Goal: Task Accomplishment & Management: Complete application form

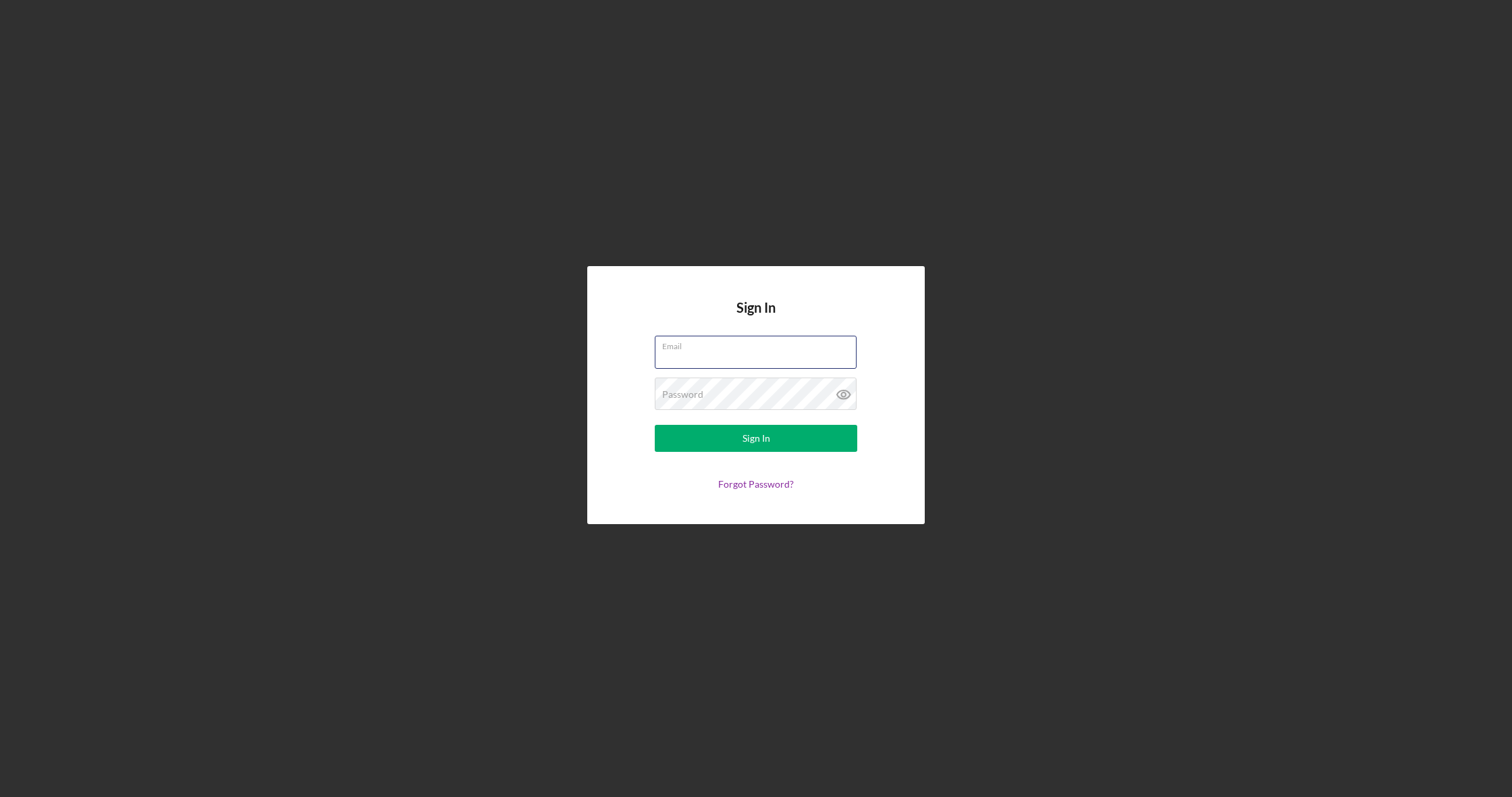
type input "[EMAIL_ADDRESS][DOMAIN_NAME]"
click at [811, 448] on button "Sign In" at bounding box center [756, 438] width 203 height 27
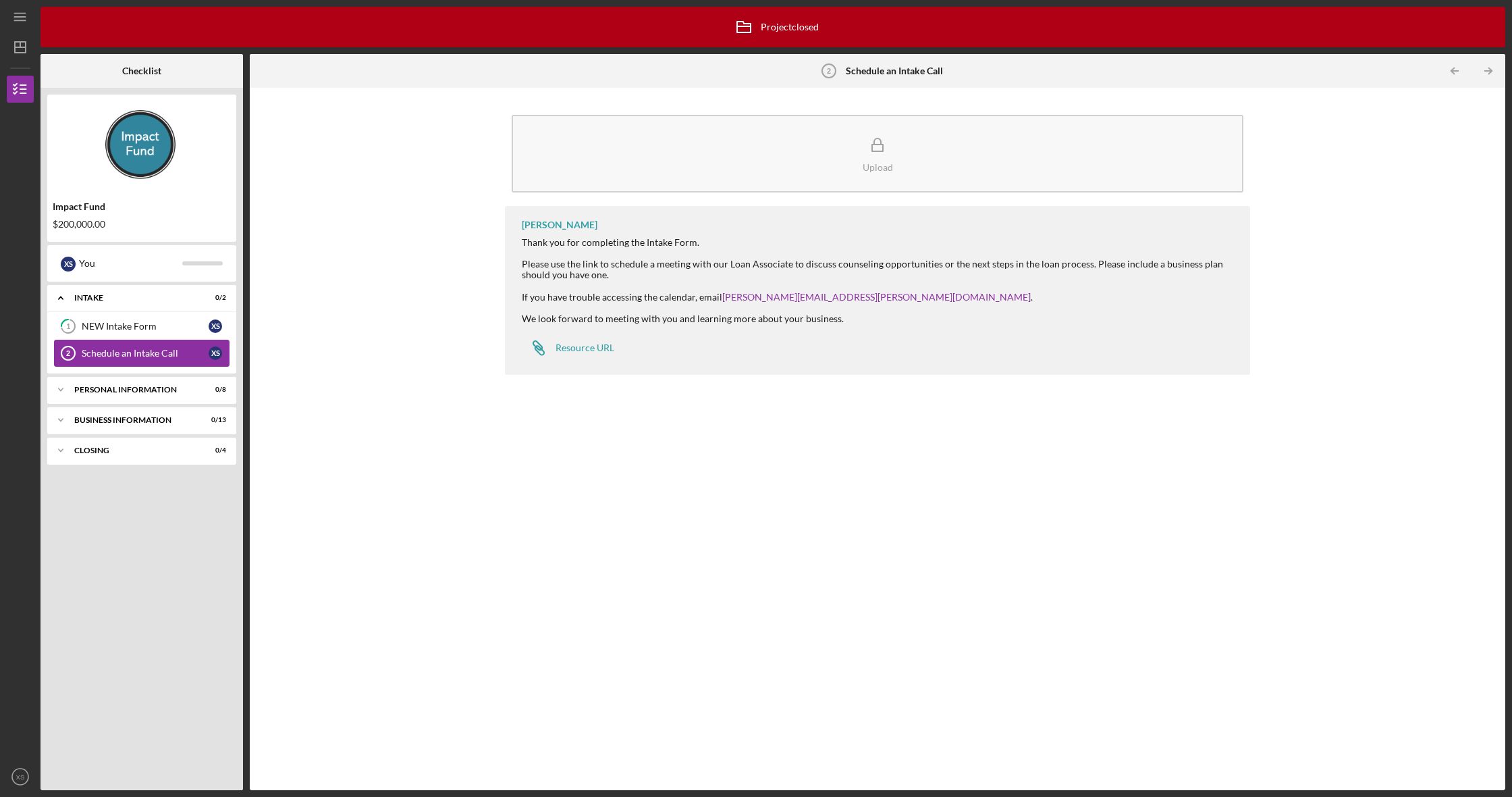
drag, startPoint x: 114, startPoint y: 354, endPoint x: 107, endPoint y: 348, distance: 9.2
click at [114, 354] on div "Schedule an Intake Call" at bounding box center [145, 353] width 127 height 11
click at [116, 329] on div "NEW Intake Form" at bounding box center [145, 327] width 127 height 11
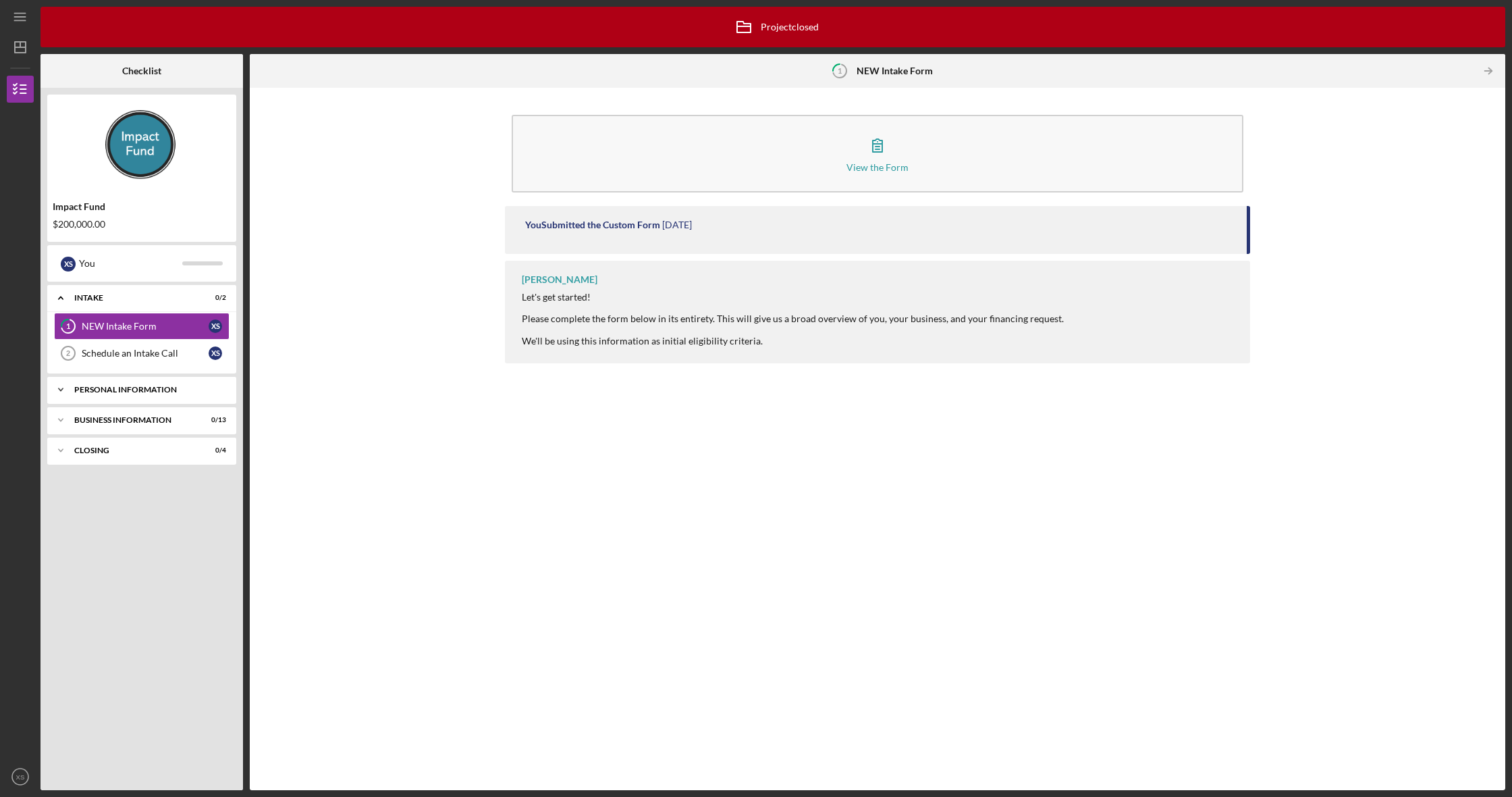
click at [146, 386] on div "PERSONAL INFORMATION" at bounding box center [147, 390] width 145 height 8
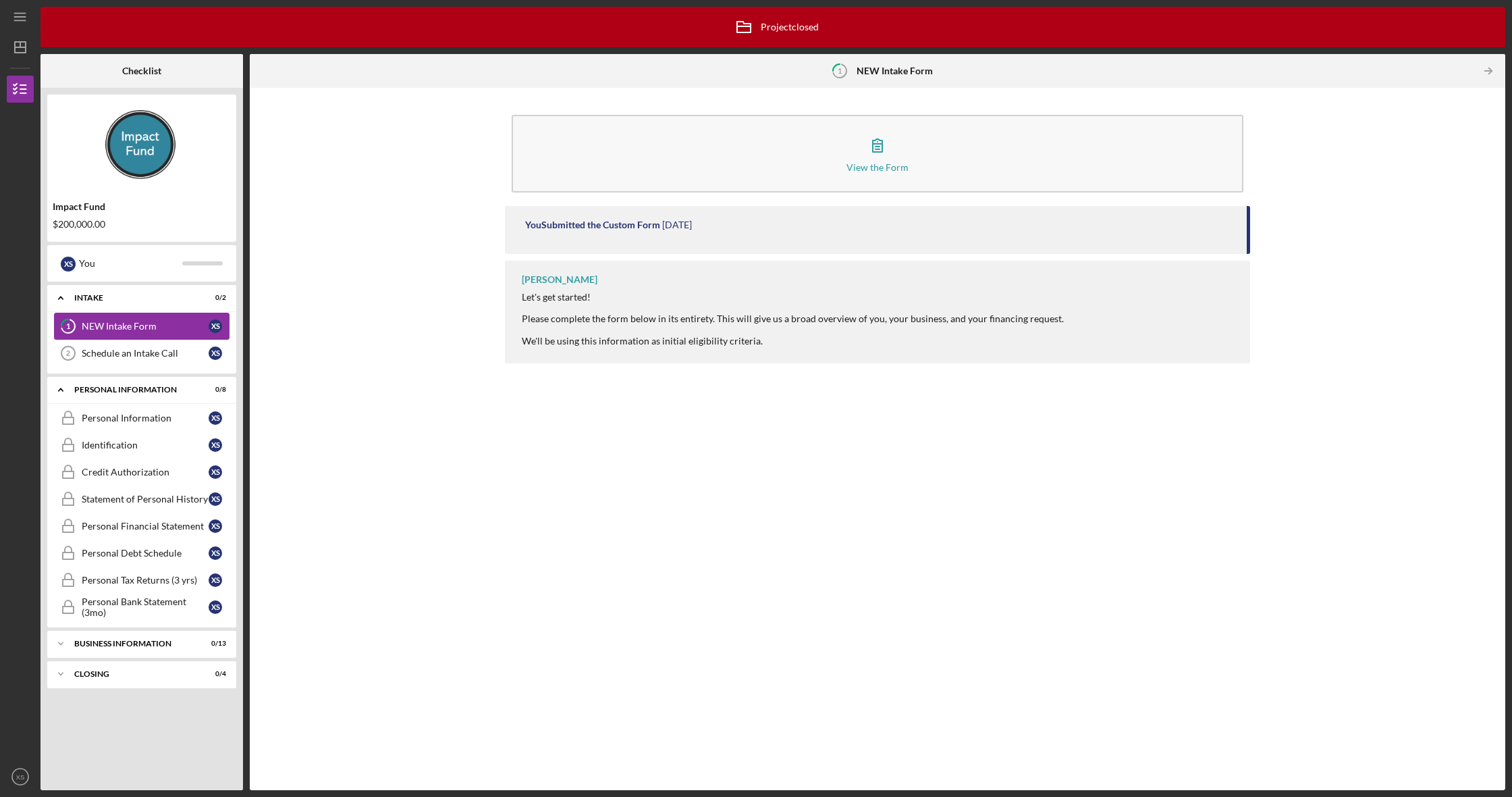
click at [142, 313] on link "1 NEW Intake Form X S" at bounding box center [142, 326] width 176 height 27
click at [110, 320] on link "1 NEW Intake Form X S" at bounding box center [142, 326] width 176 height 27
click at [83, 302] on div "Icon/Expander INTAKE 0 / 2" at bounding box center [142, 298] width 189 height 28
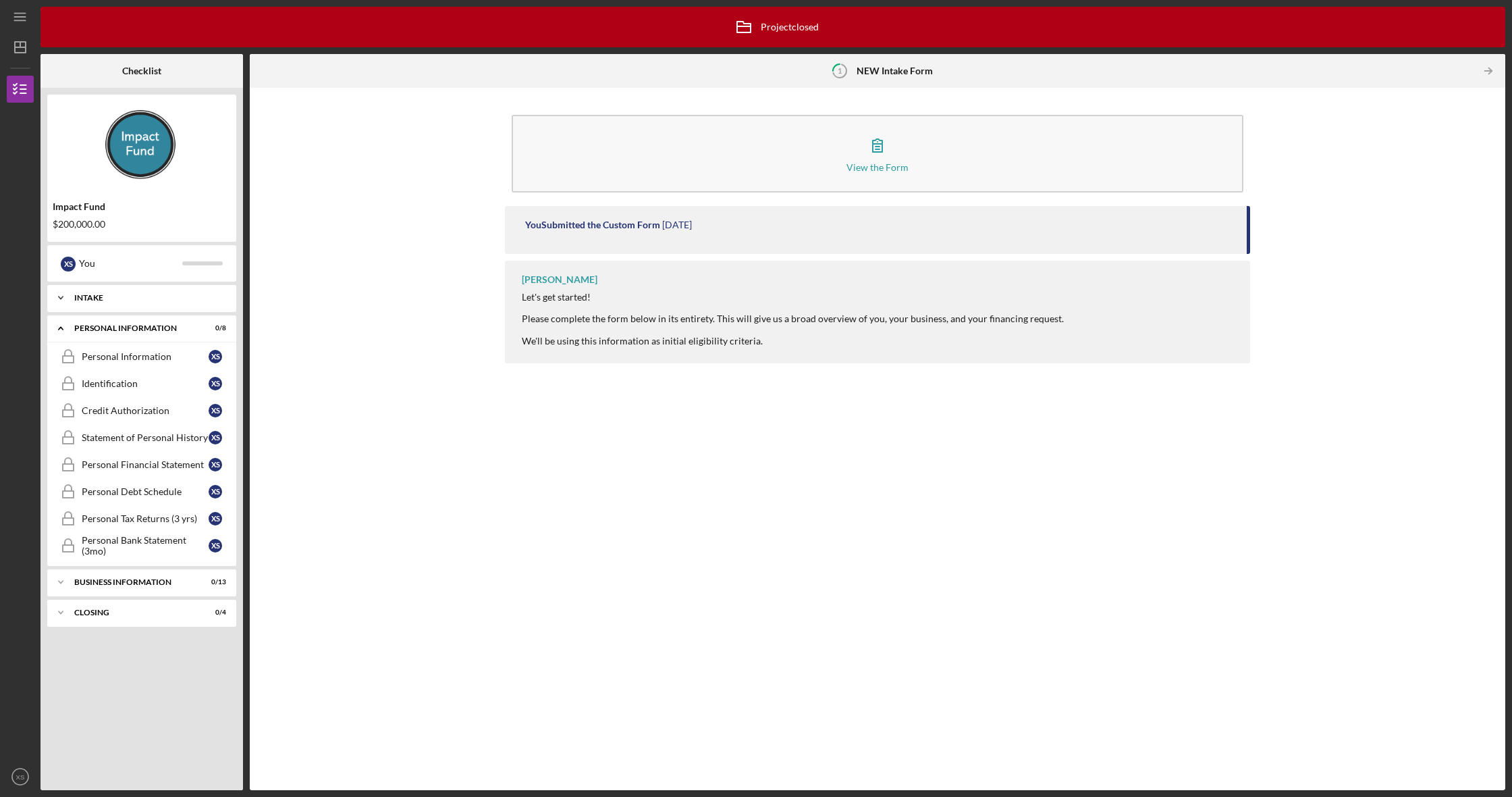
click at [114, 295] on div "INTAKE" at bounding box center [147, 298] width 145 height 8
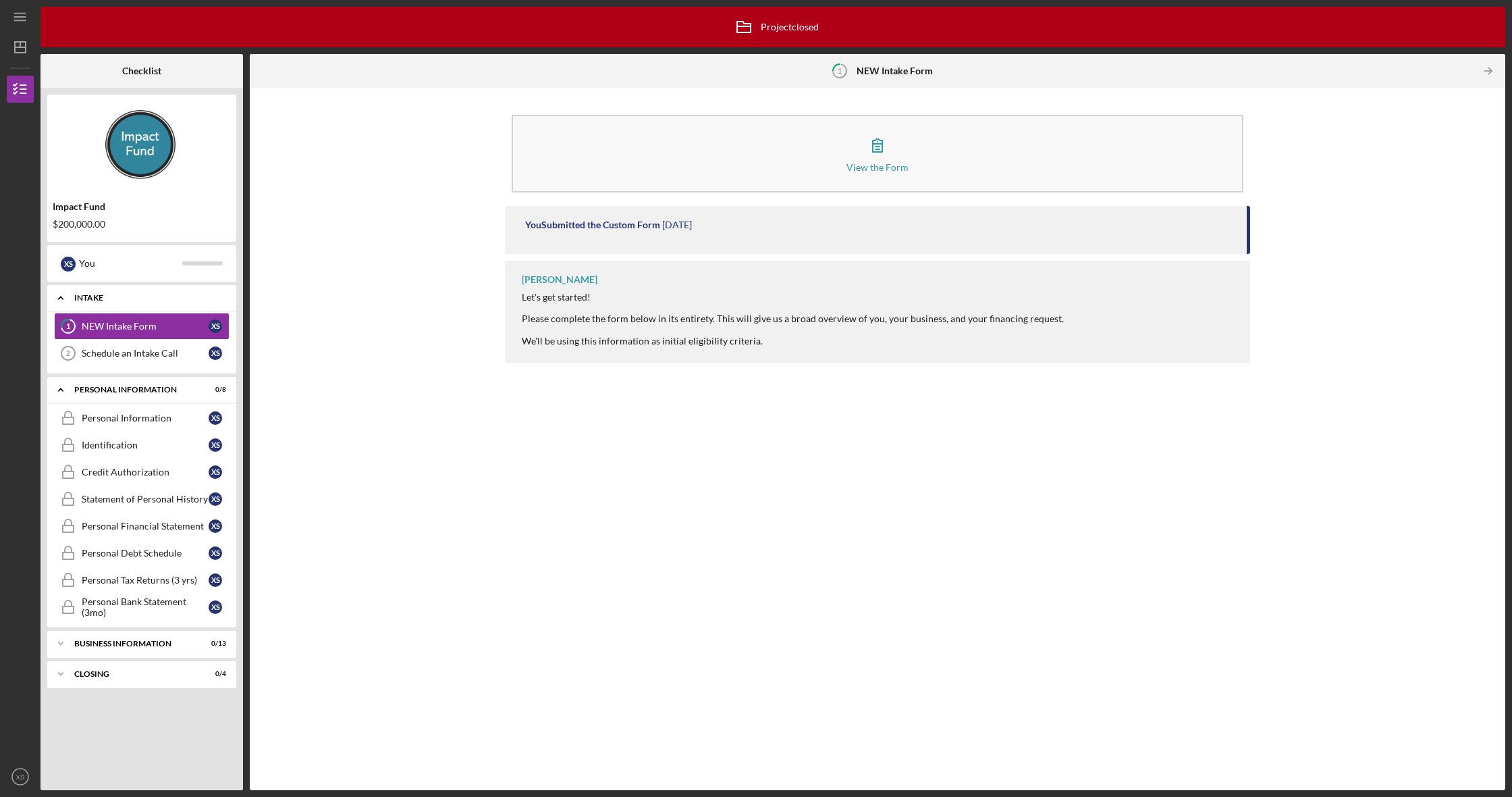
click at [85, 301] on div "INTAKE" at bounding box center [147, 298] width 145 height 8
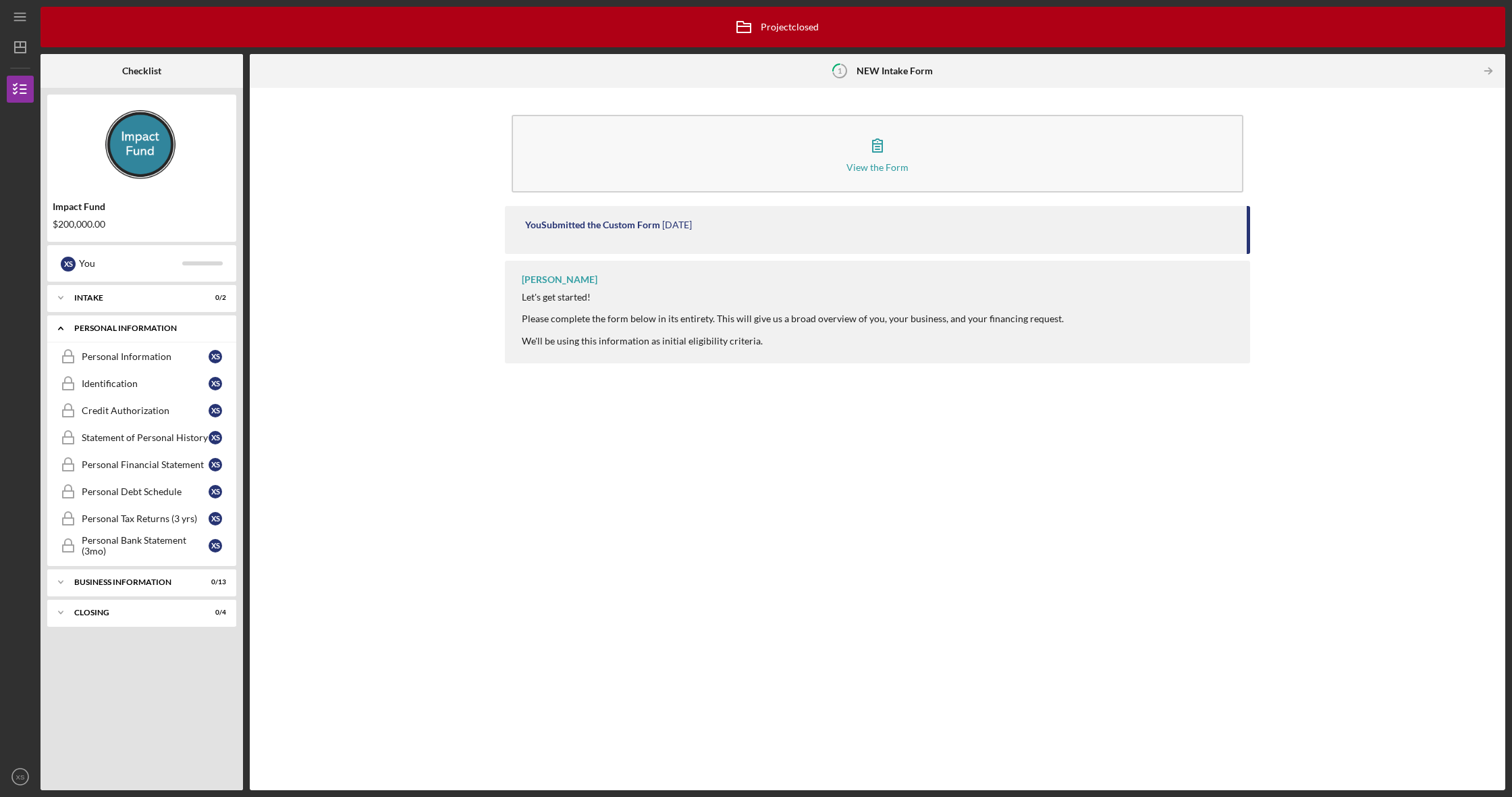
click at [68, 326] on icon "Icon/Expander" at bounding box center [60, 328] width 27 height 27
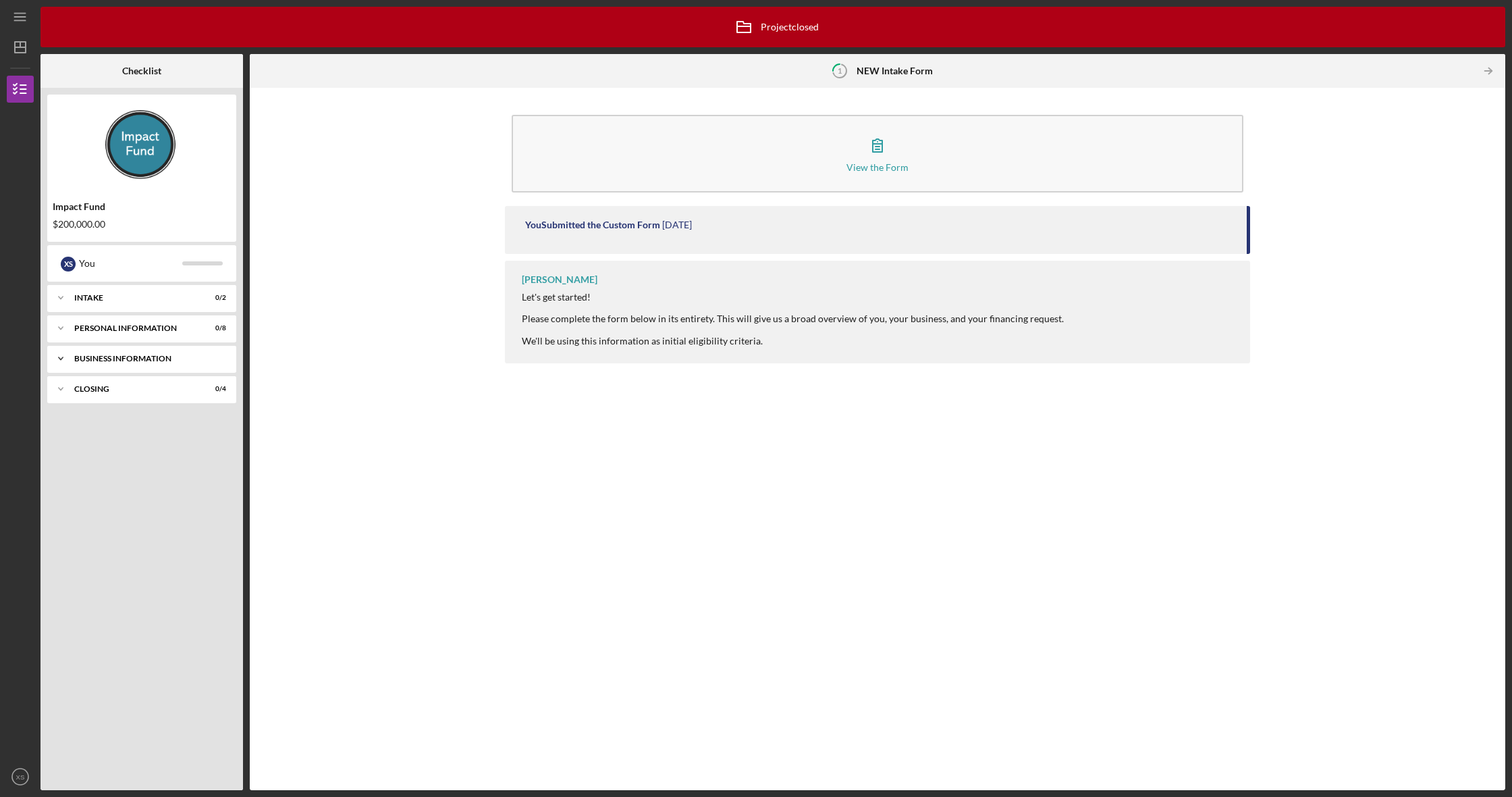
click at [73, 356] on icon "Icon/Expander" at bounding box center [60, 359] width 27 height 27
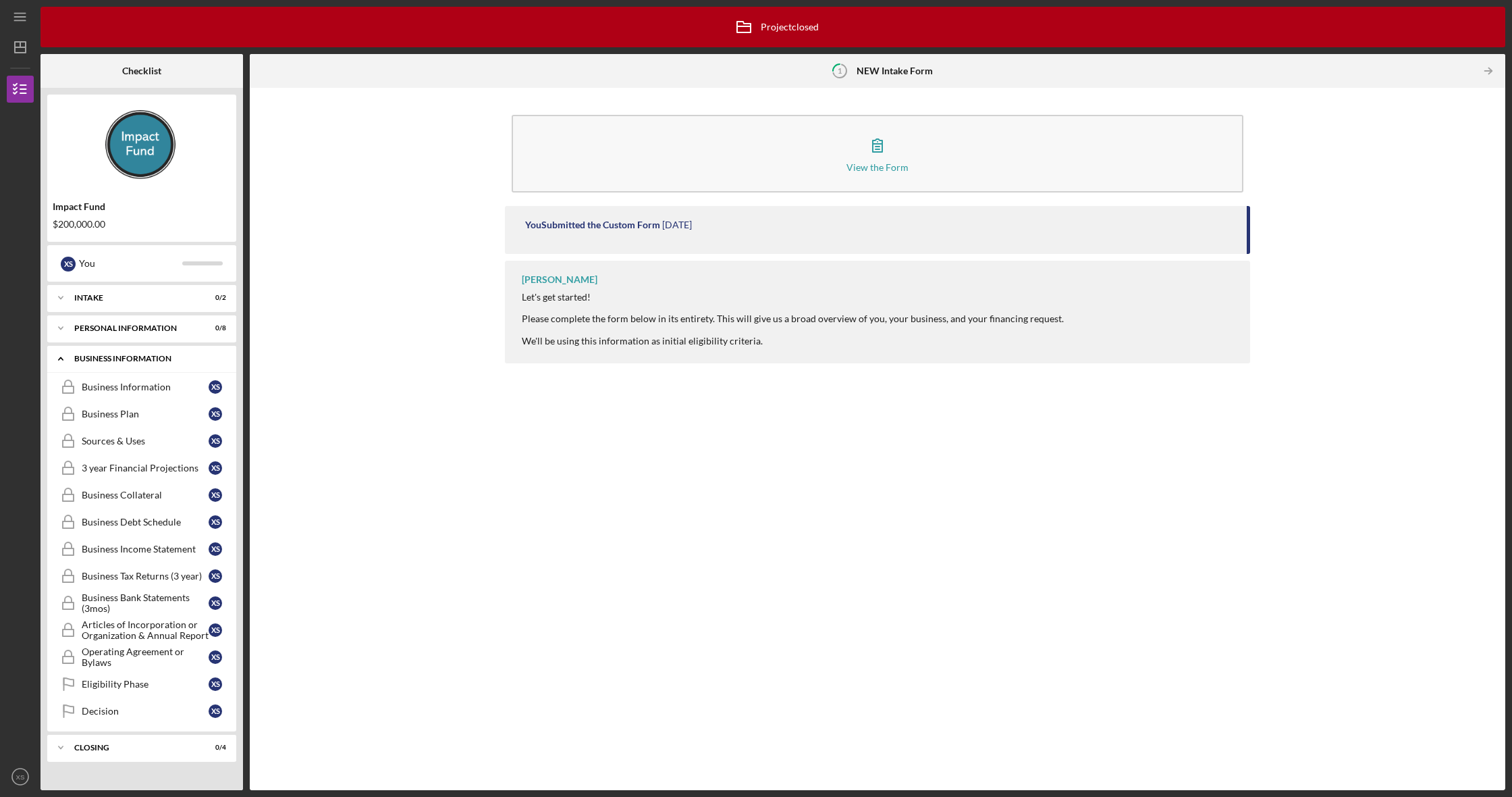
click at [73, 356] on icon "Icon/Expander" at bounding box center [60, 359] width 27 height 27
